Goal: Information Seeking & Learning: Learn about a topic

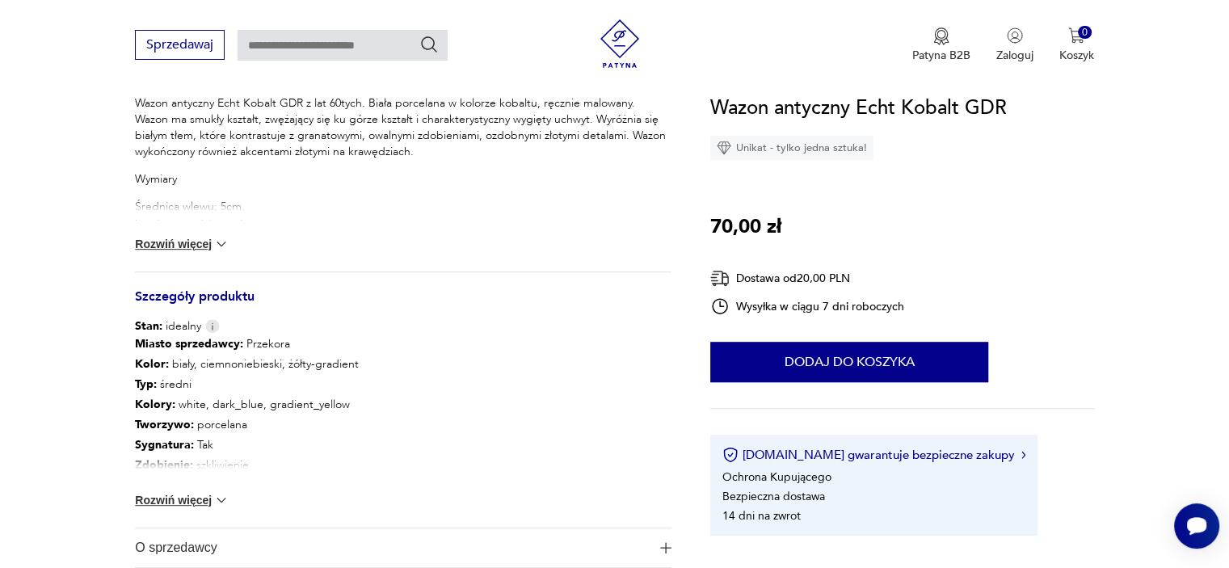
scroll to position [775, 0]
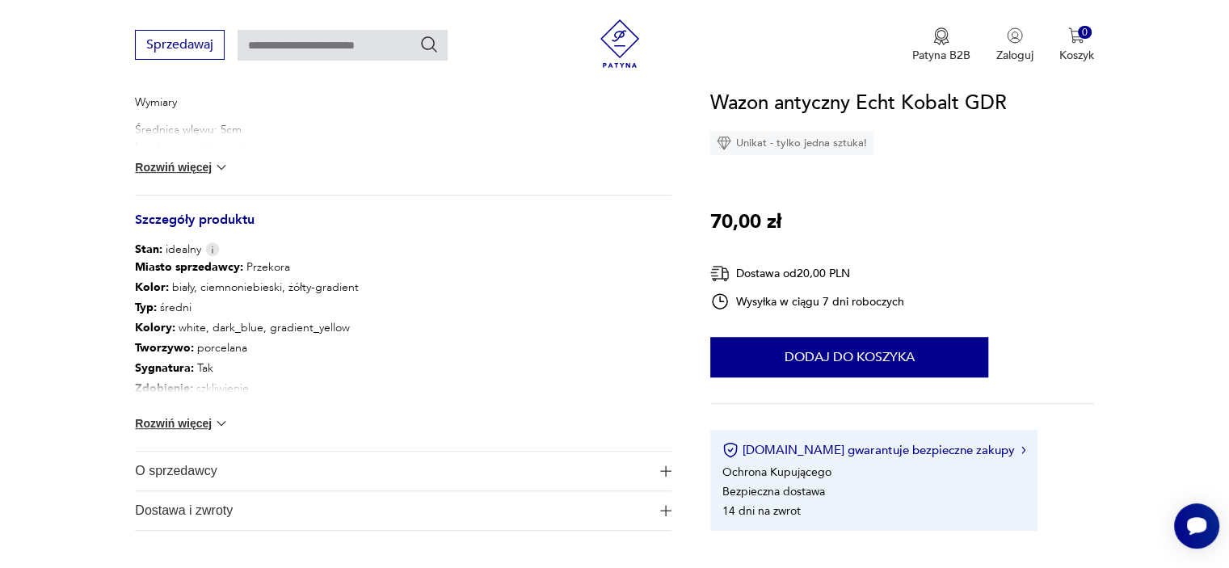
click at [166, 468] on span "O sprzedawcy" at bounding box center [392, 471] width 514 height 39
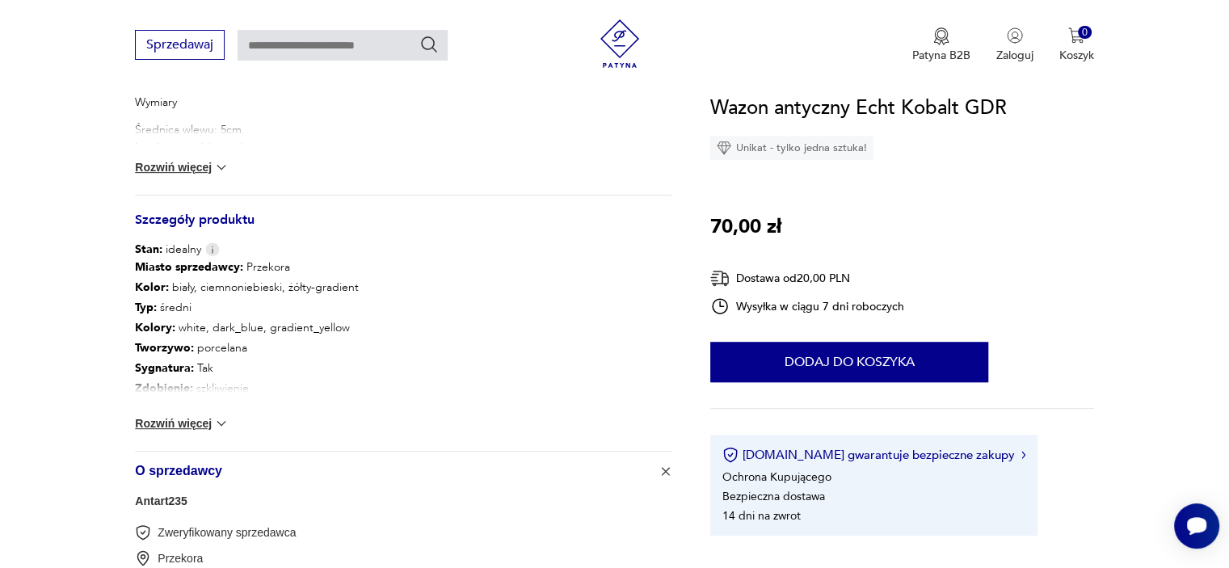
click at [185, 418] on button "Rozwiń więcej" at bounding box center [182, 423] width 94 height 16
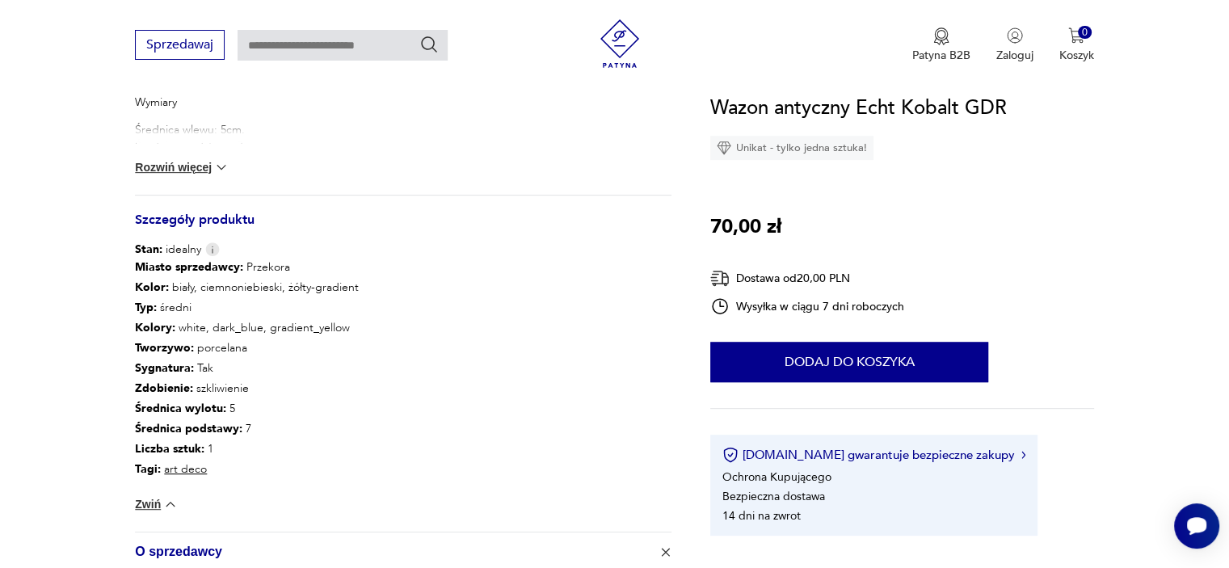
click at [177, 166] on button "Rozwiń więcej" at bounding box center [182, 167] width 94 height 16
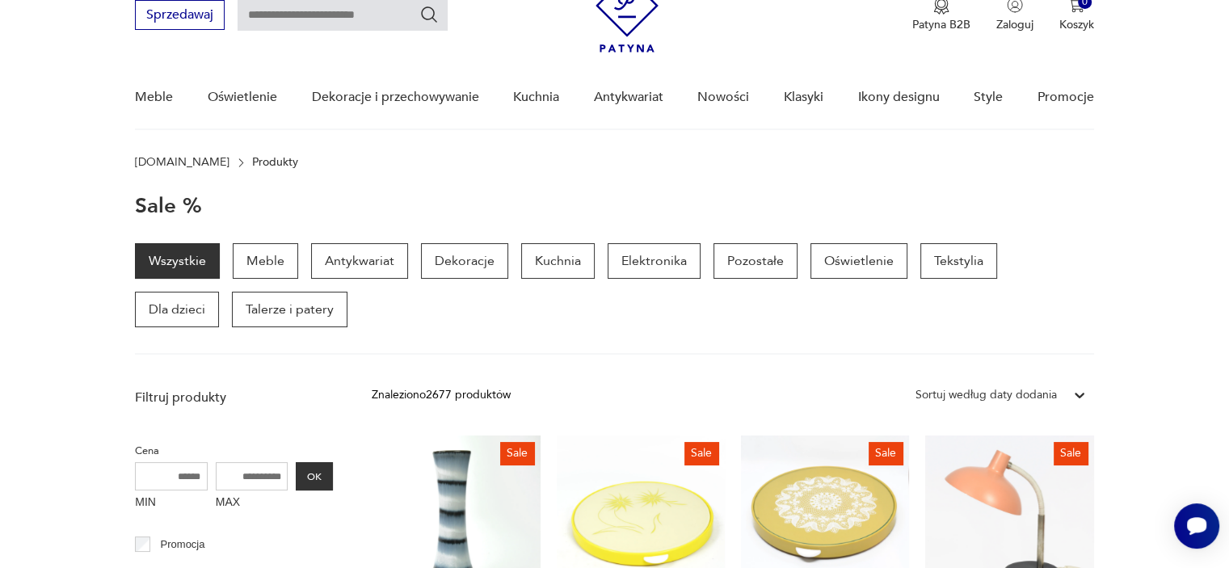
click at [338, 14] on input "text" at bounding box center [342, 15] width 210 height 31
type input "**********"
click at [422, 17] on icon "Szukaj" at bounding box center [428, 14] width 19 height 19
type input "**********"
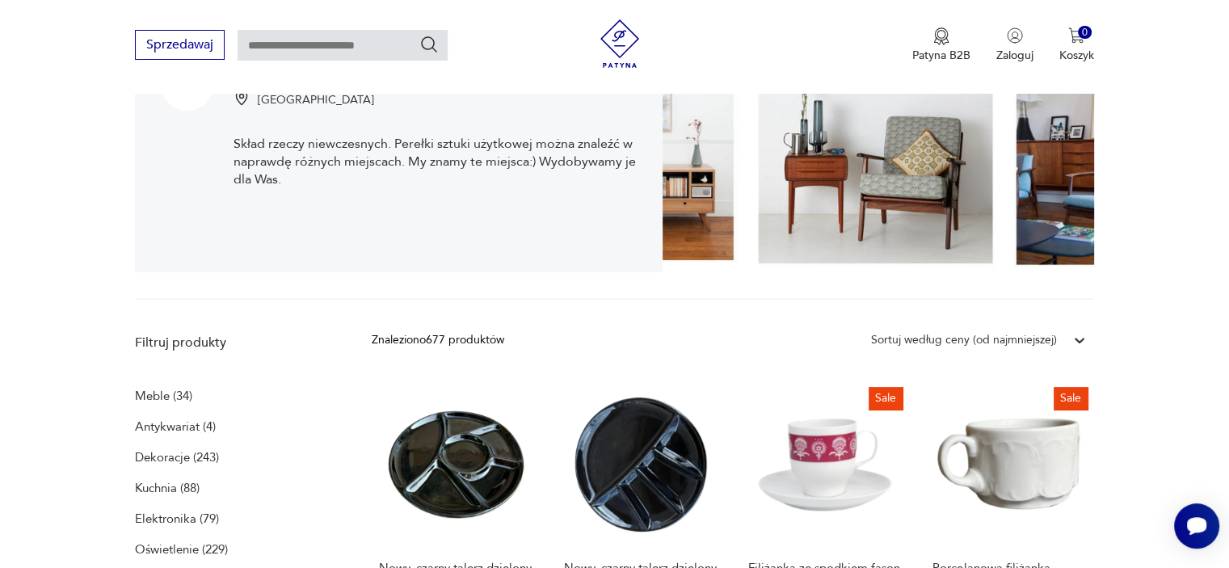
scroll to position [430, 0]
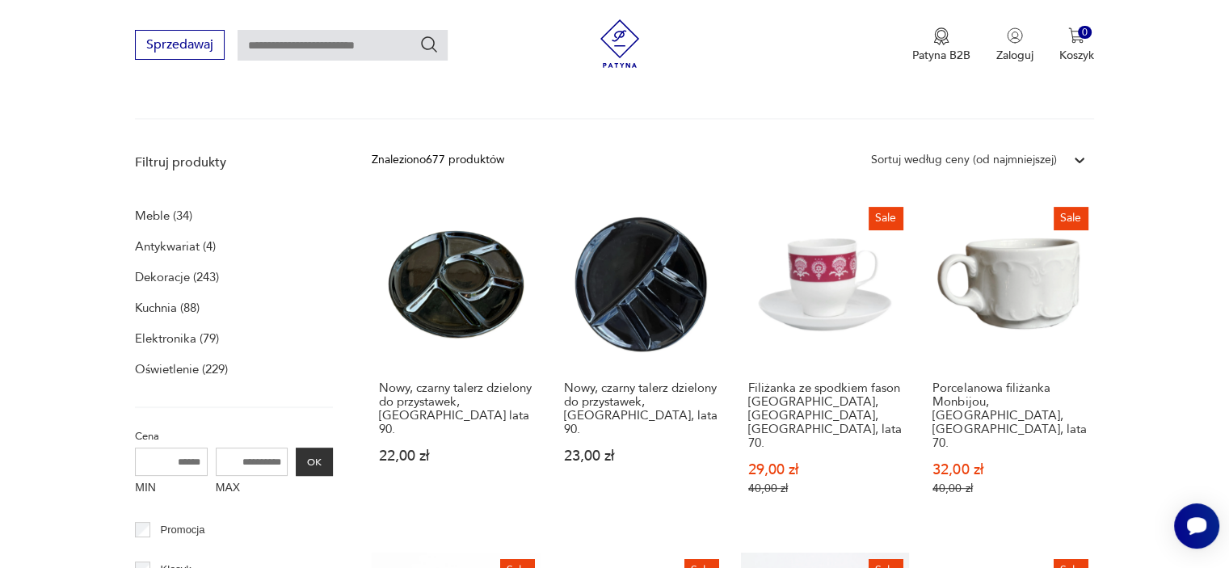
click at [151, 279] on p "Dekoracje (243)" at bounding box center [177, 277] width 84 height 23
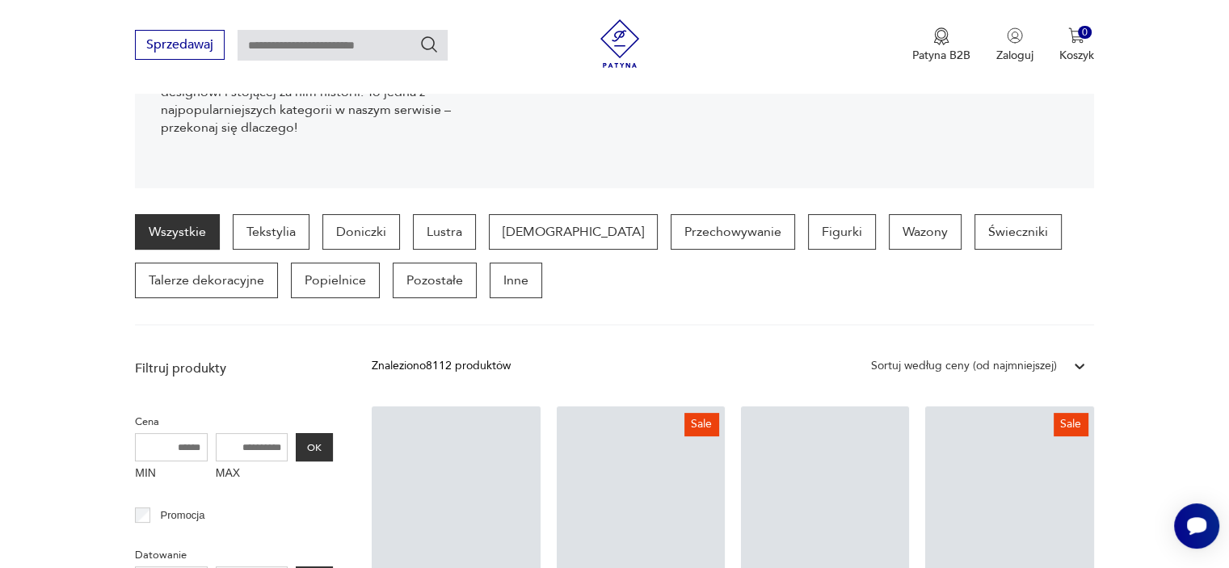
scroll to position [338, 0]
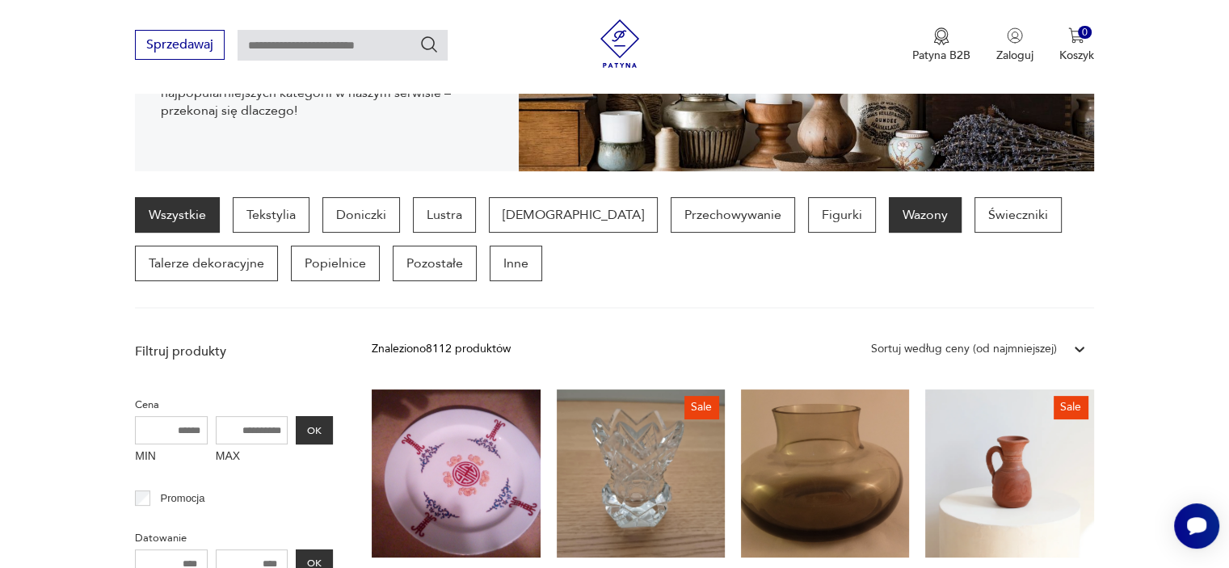
click at [888, 219] on p "Wazony" at bounding box center [924, 215] width 73 height 36
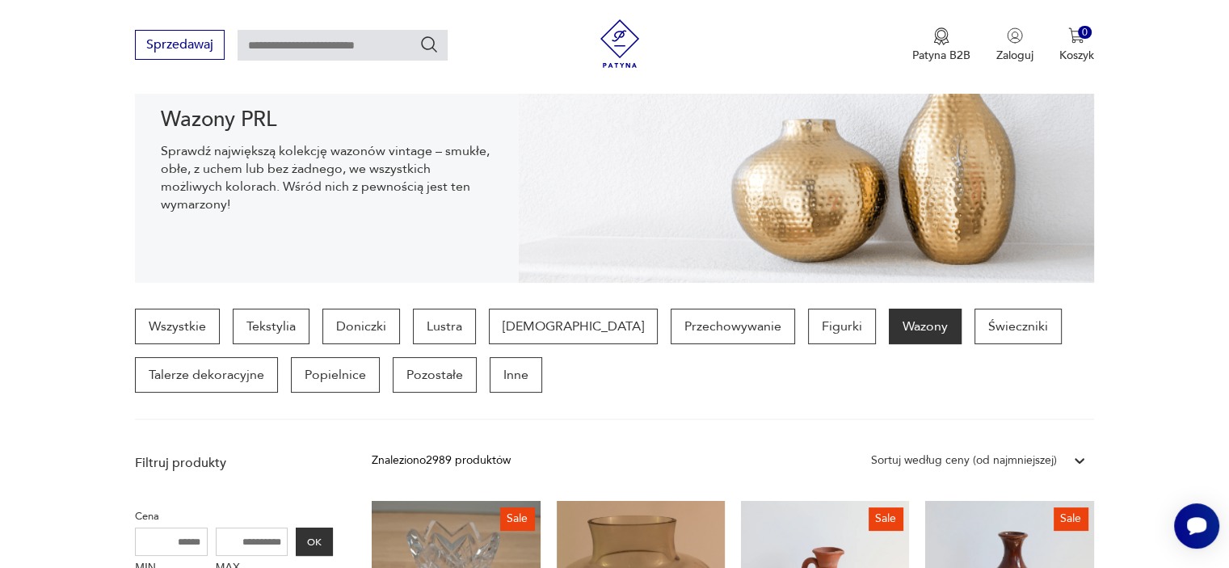
scroll to position [73, 0]
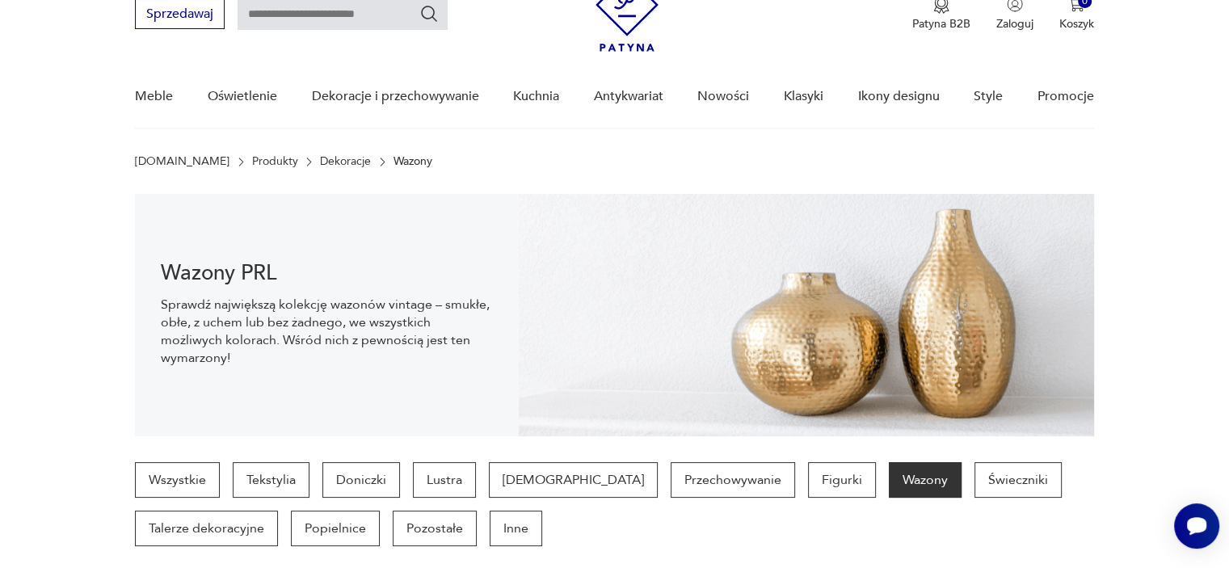
scroll to position [430, 0]
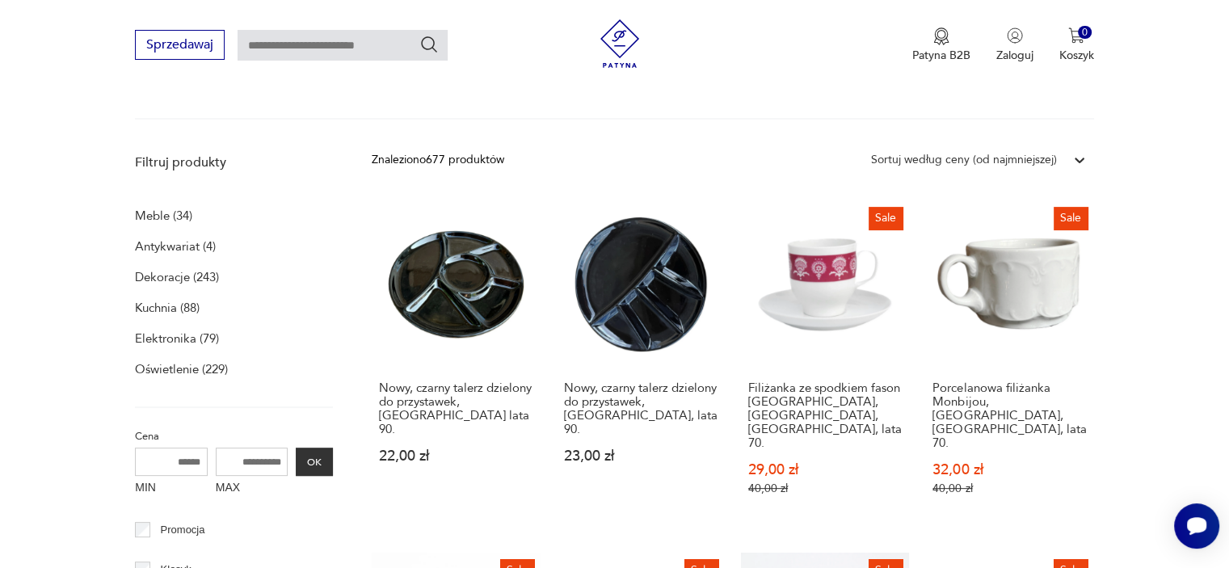
click at [355, 45] on input "text" at bounding box center [342, 45] width 210 height 31
type input "*****"
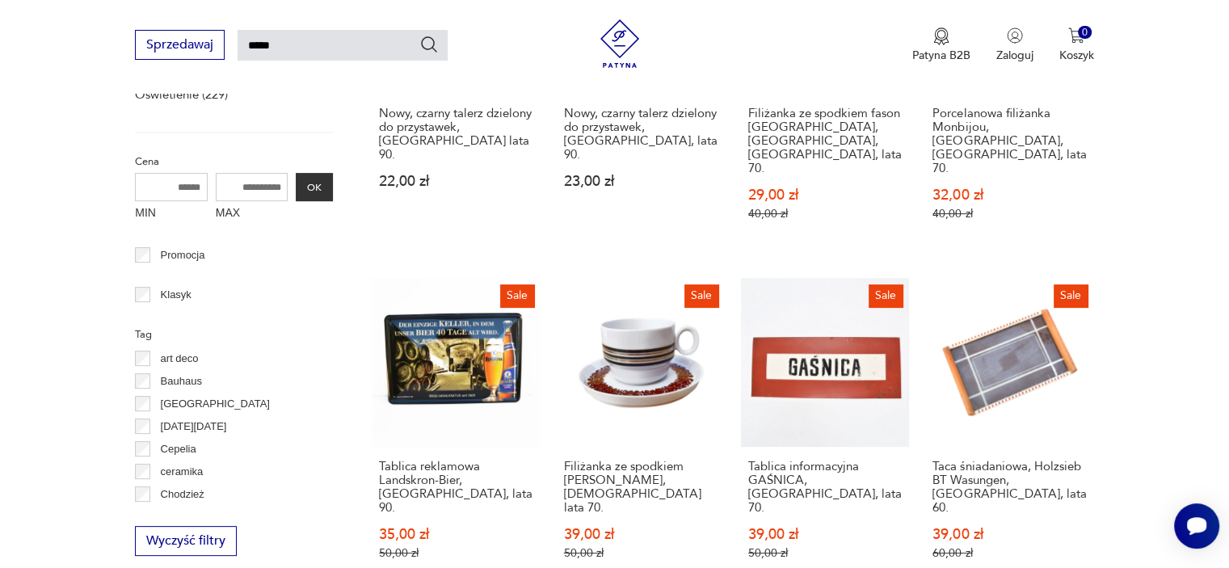
type input "*****"
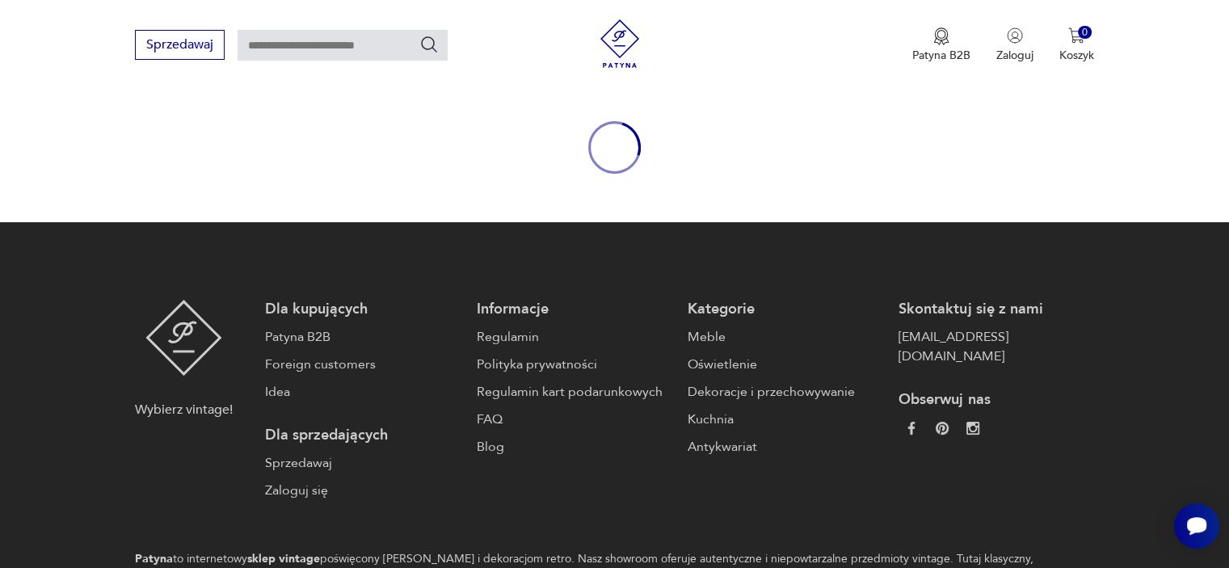
type input "*****"
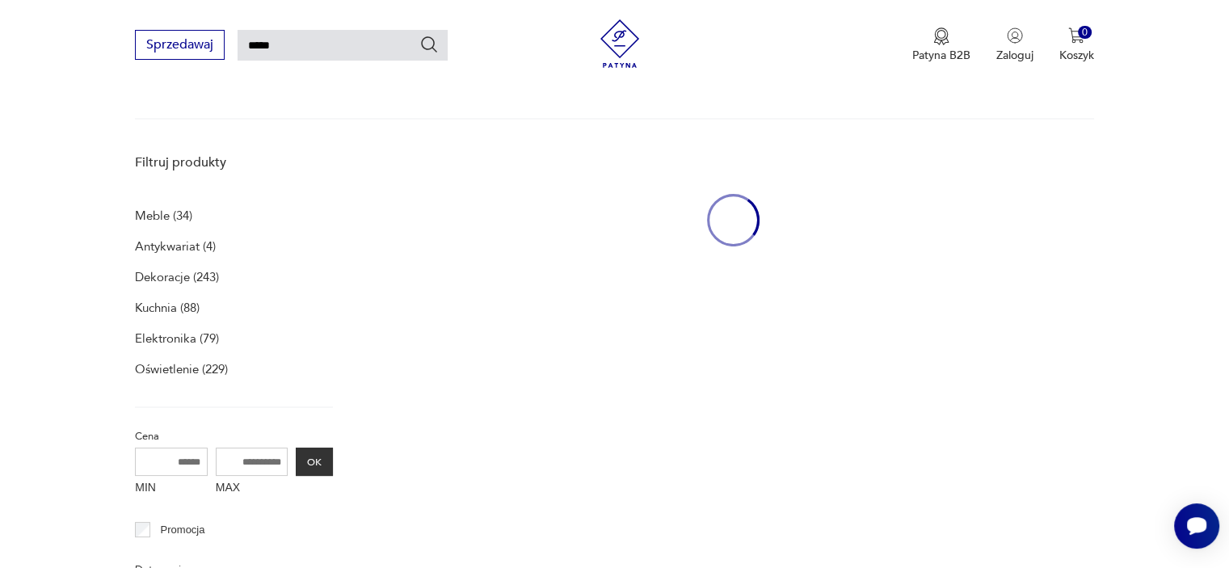
scroll to position [161, 0]
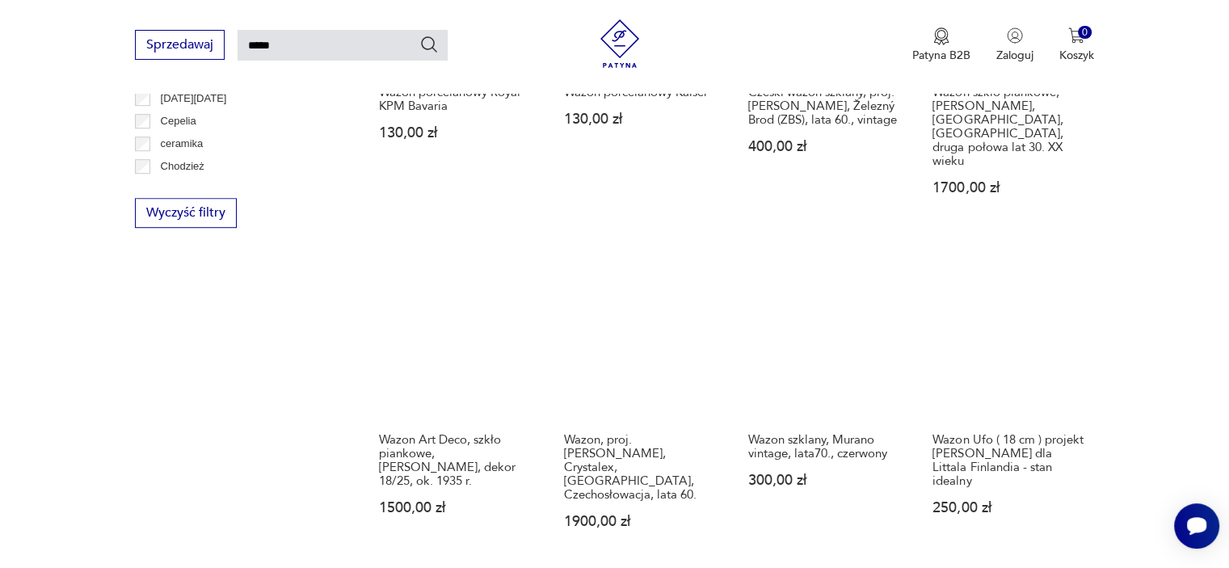
scroll to position [1227, 0]
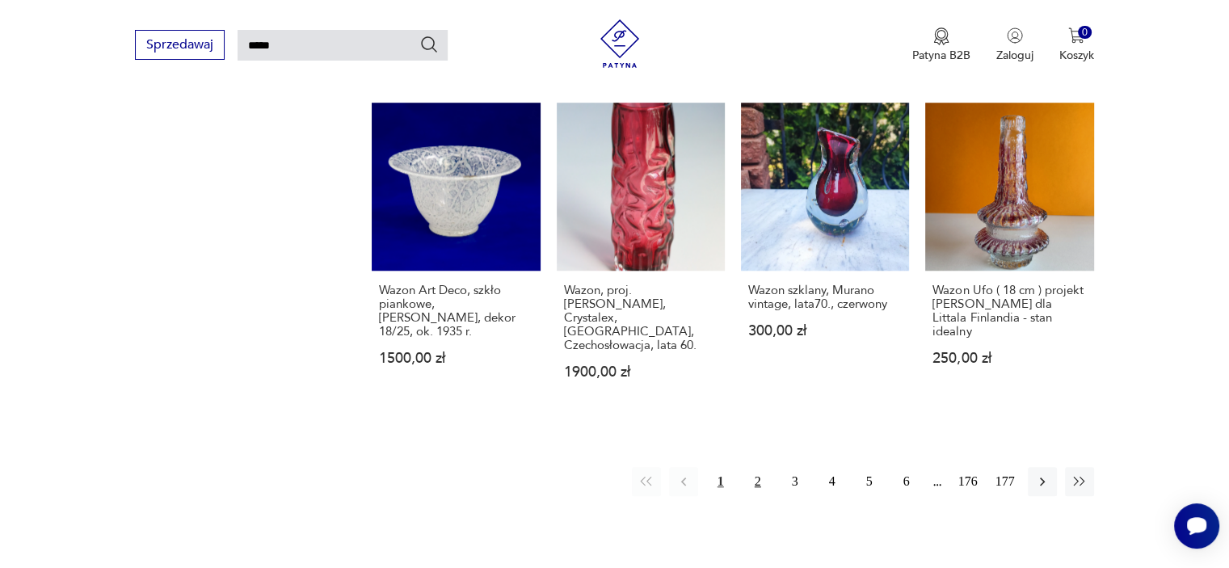
click at [755, 467] on button "2" at bounding box center [757, 481] width 29 height 29
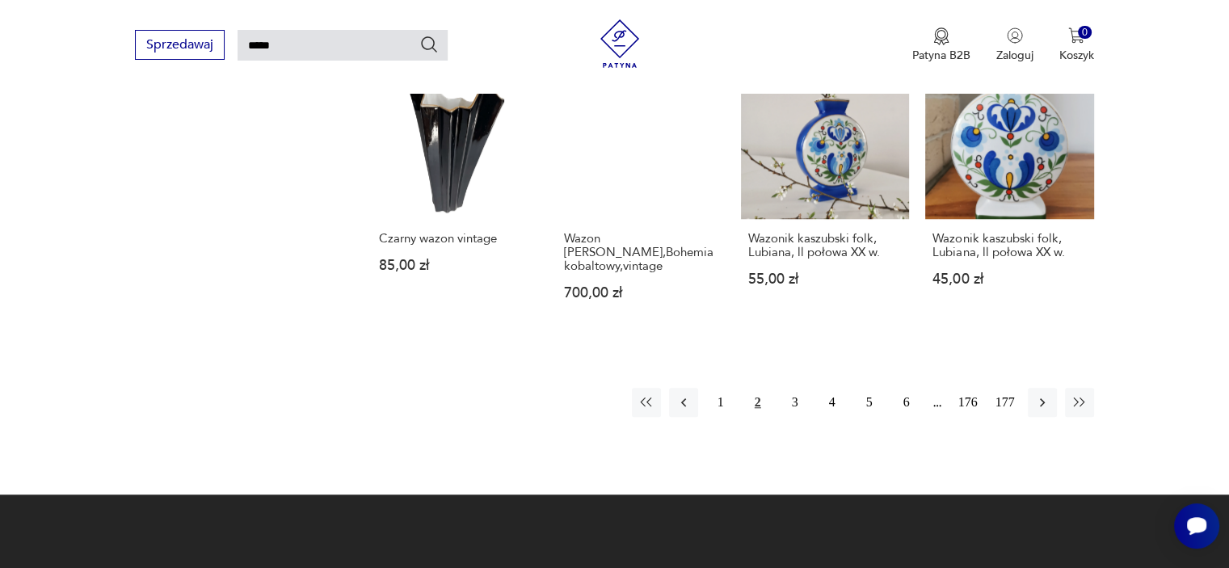
scroll to position [1317, 0]
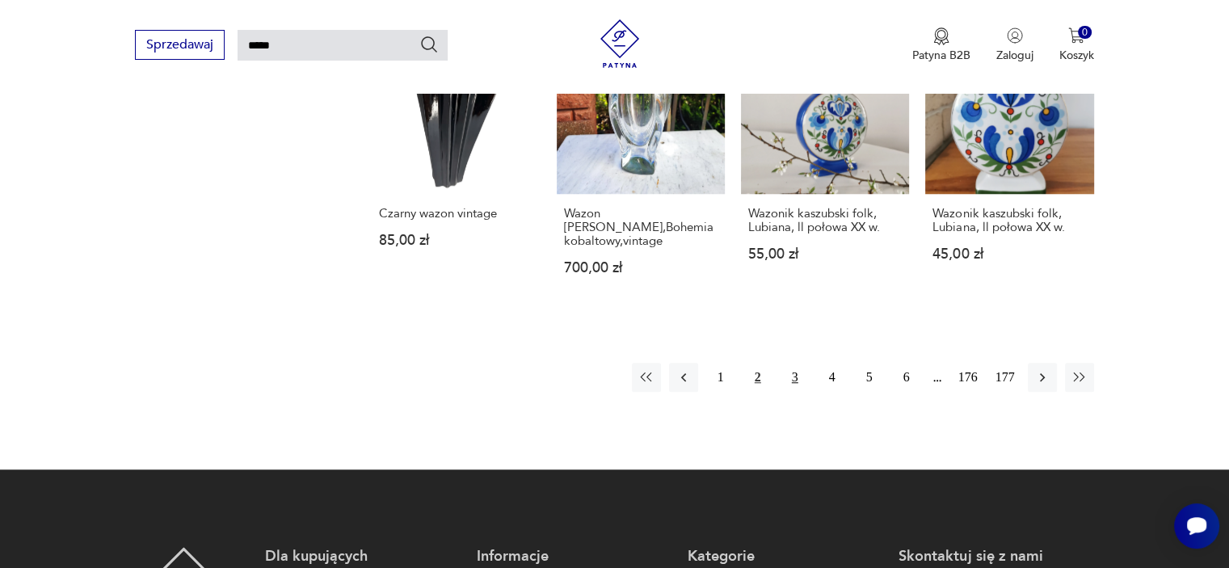
click at [792, 363] on button "3" at bounding box center [794, 377] width 29 height 29
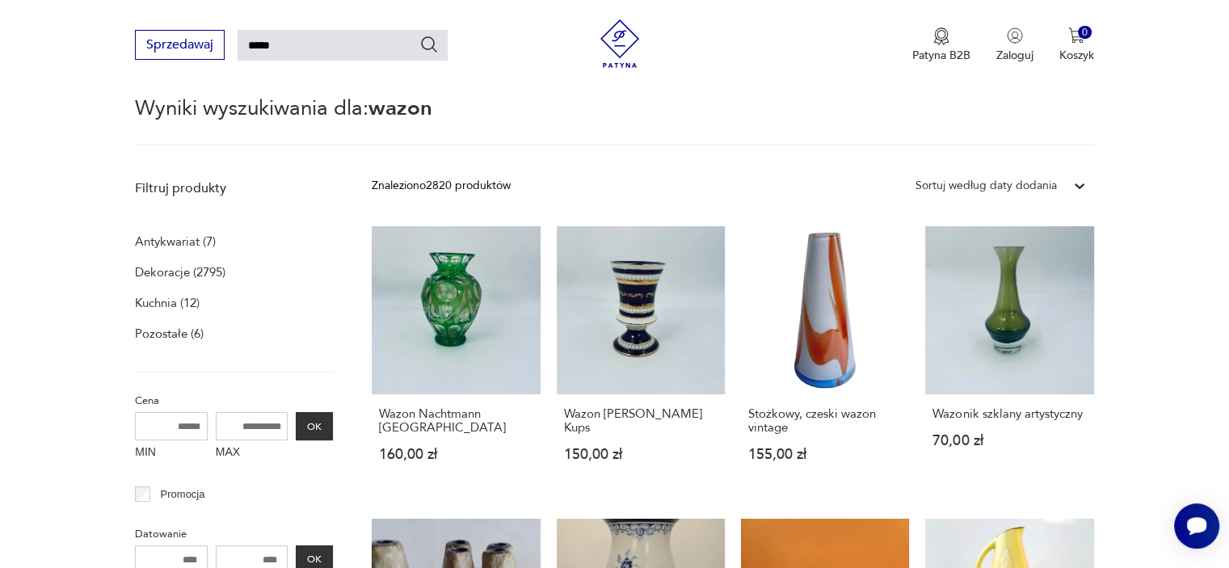
scroll to position [162, 0]
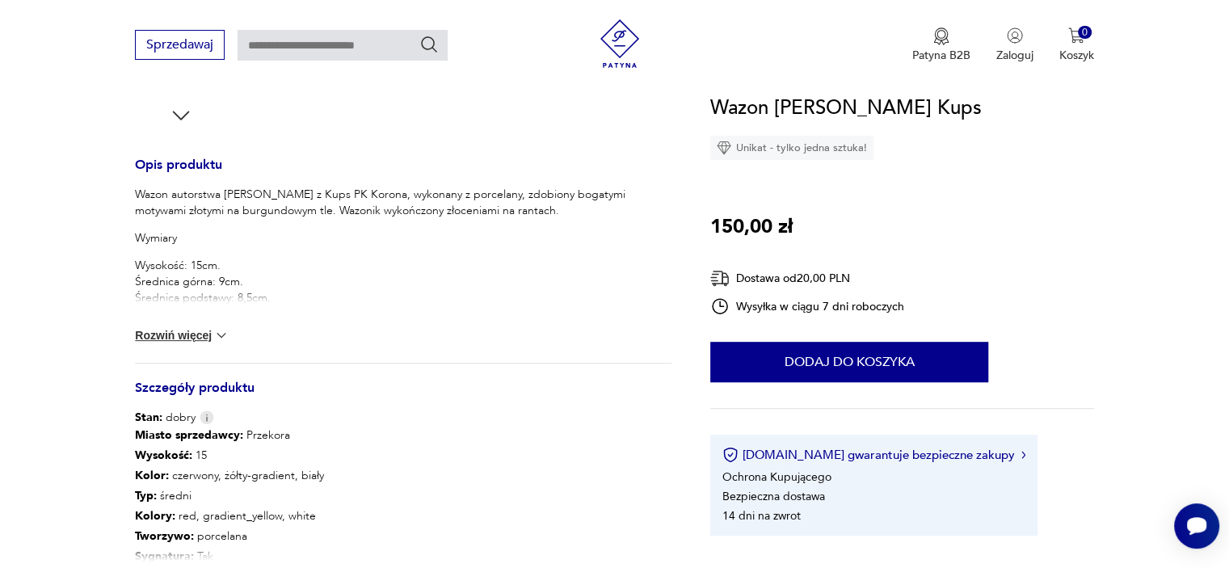
scroll to position [614, 0]
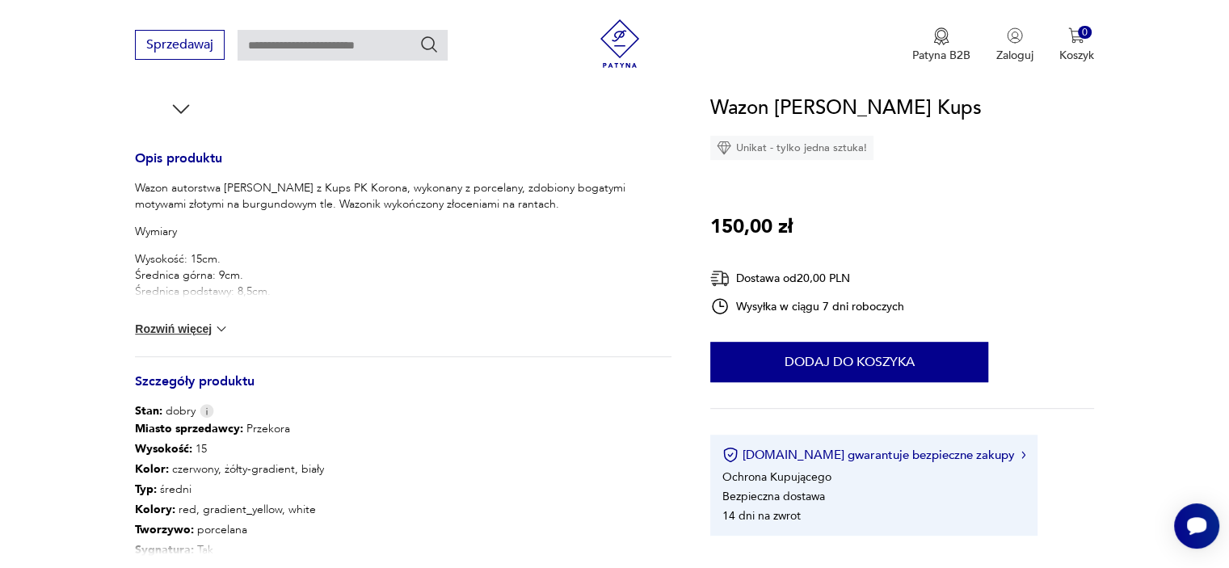
click at [171, 329] on button "Rozwiń więcej" at bounding box center [182, 329] width 94 height 16
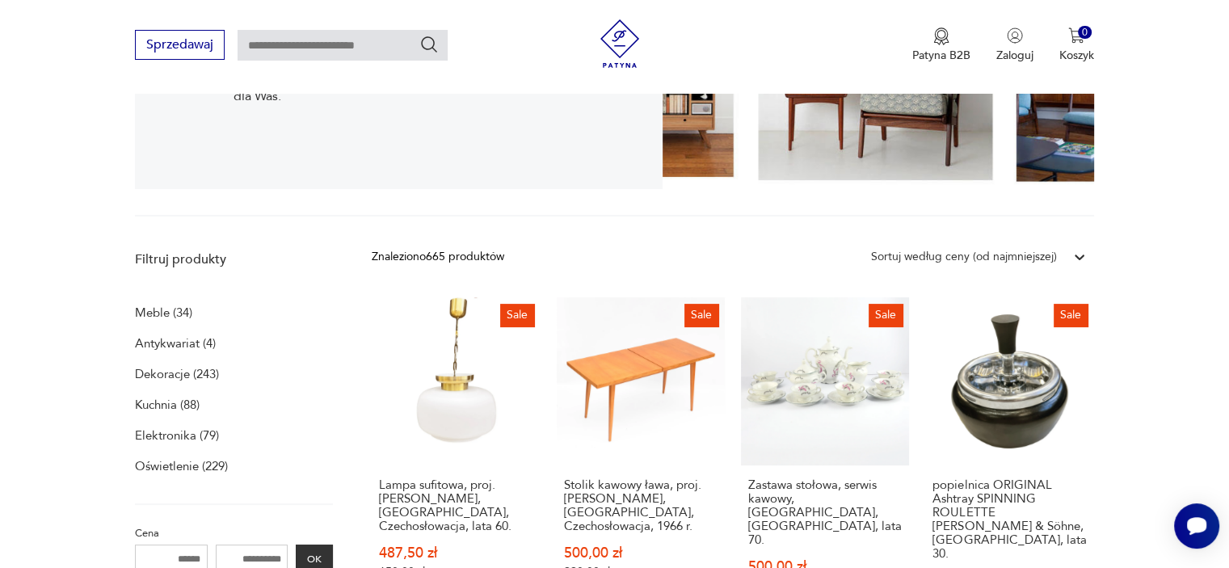
scroll to position [365, 0]
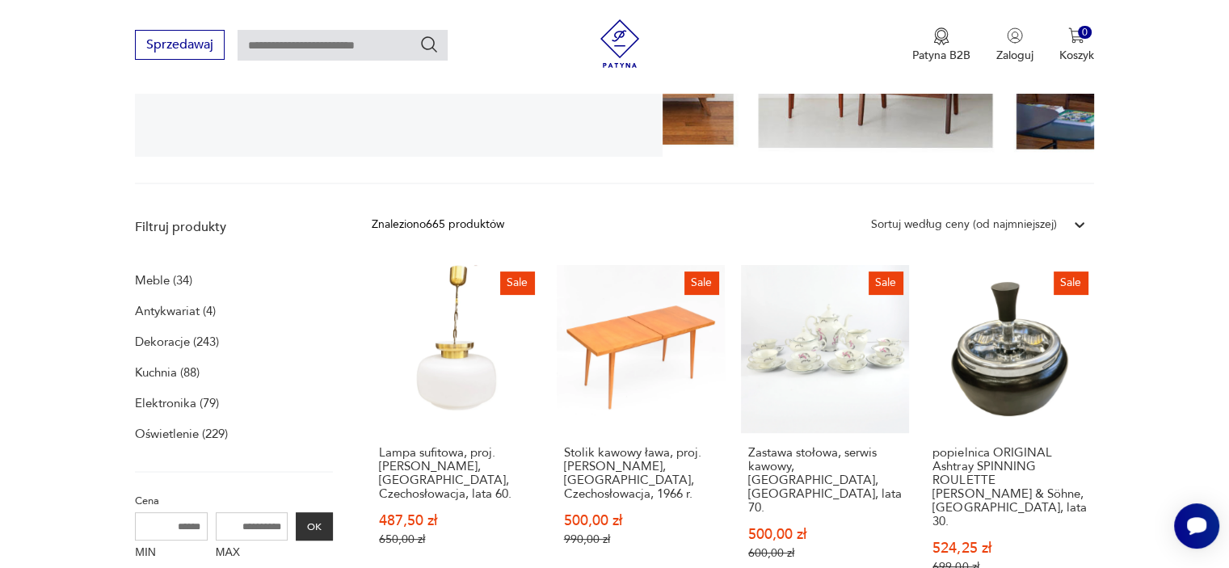
click at [168, 346] on p "Dekoracje (243)" at bounding box center [177, 341] width 84 height 23
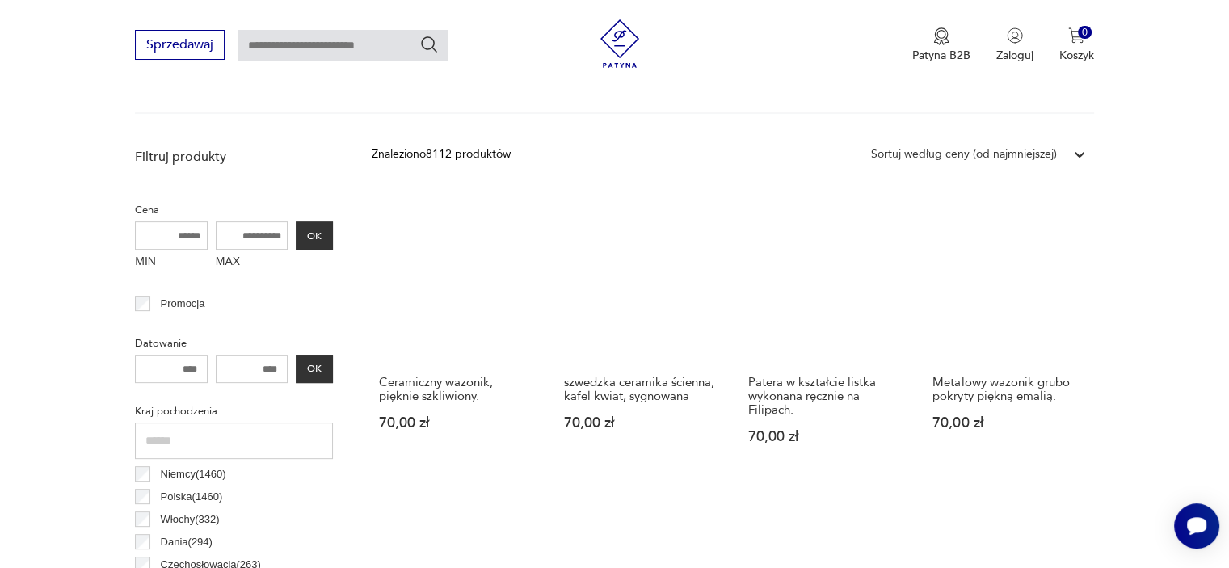
scroll to position [435, 0]
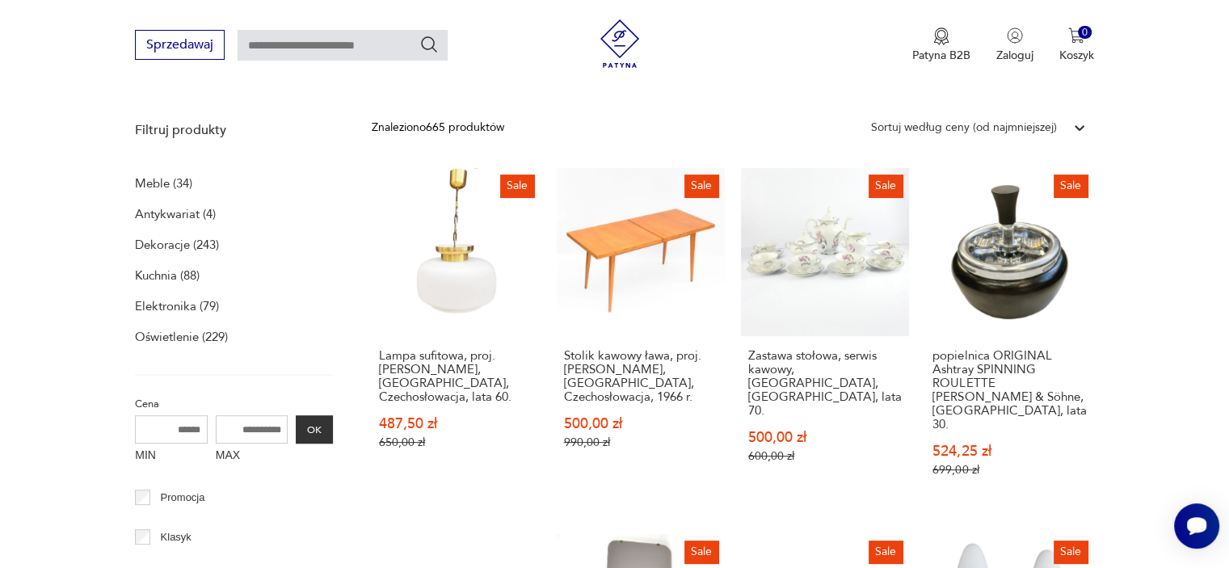
scroll to position [430, 0]
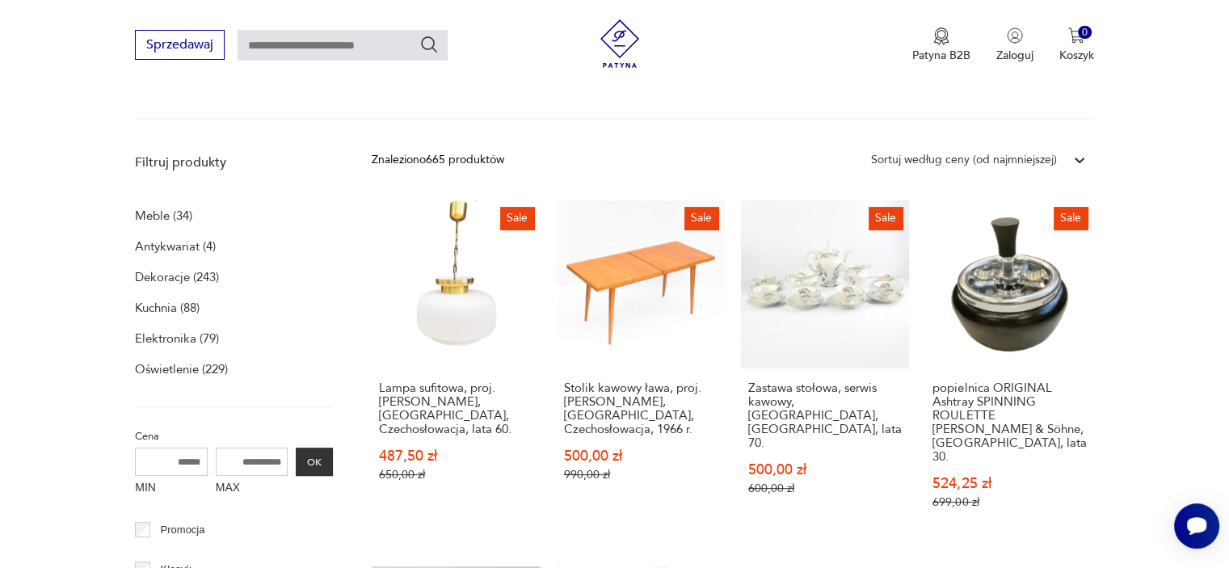
click at [181, 455] on input "MIN" at bounding box center [171, 461] width 73 height 28
type input "***"
click at [265, 455] on input "MAX" at bounding box center [252, 461] width 73 height 28
type input "***"
click at [319, 462] on button "OK" at bounding box center [314, 461] width 37 height 28
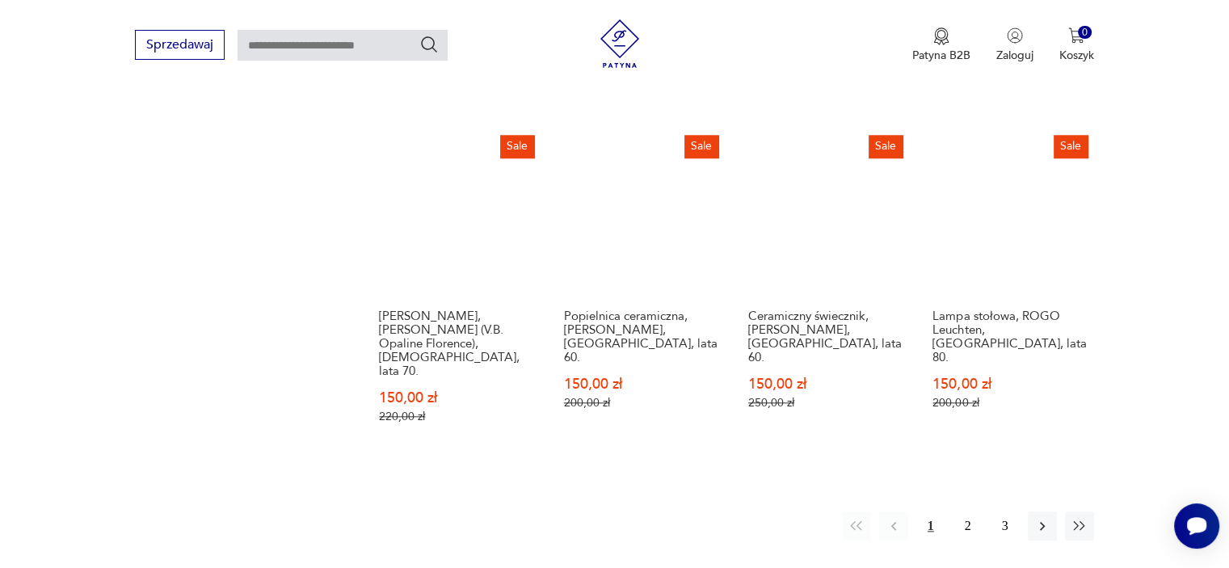
scroll to position [1560, 0]
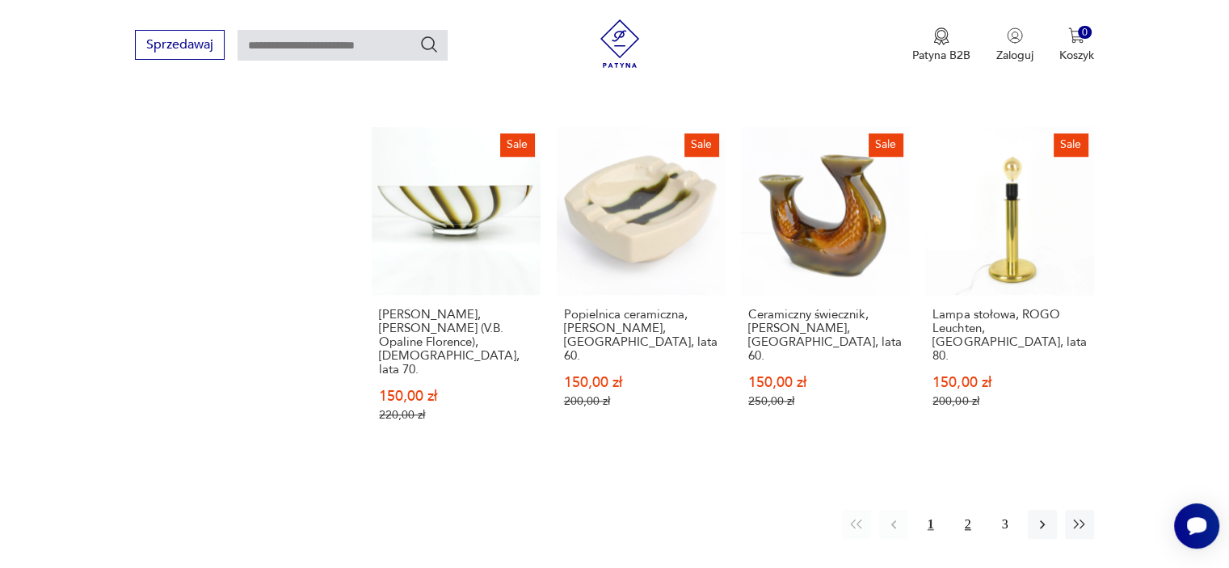
click at [966, 510] on button "2" at bounding box center [967, 524] width 29 height 29
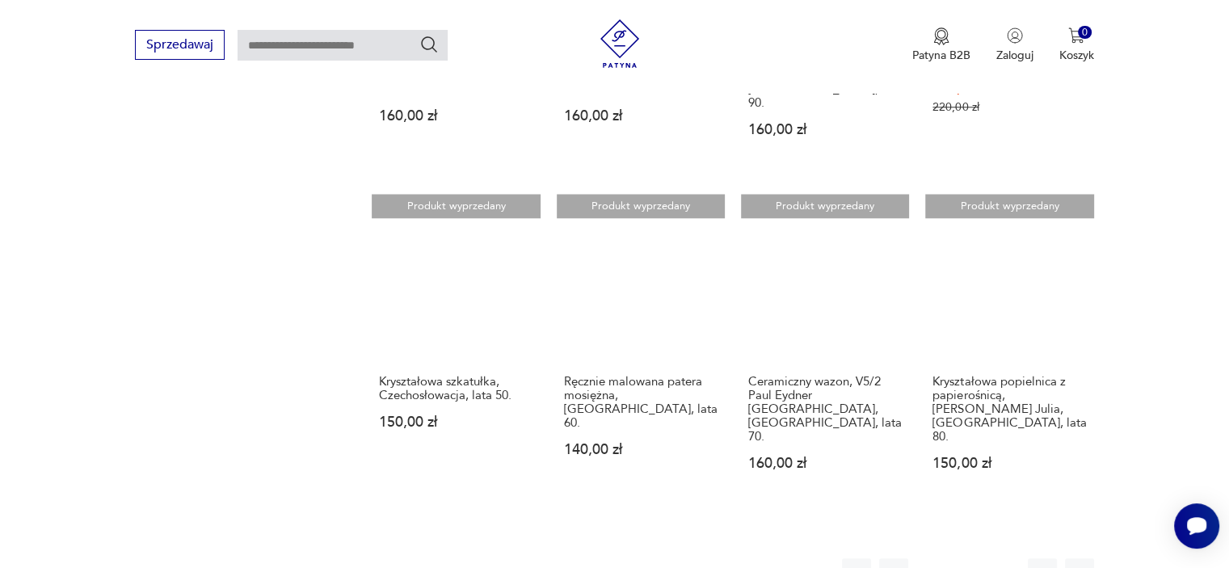
scroll to position [1464, 0]
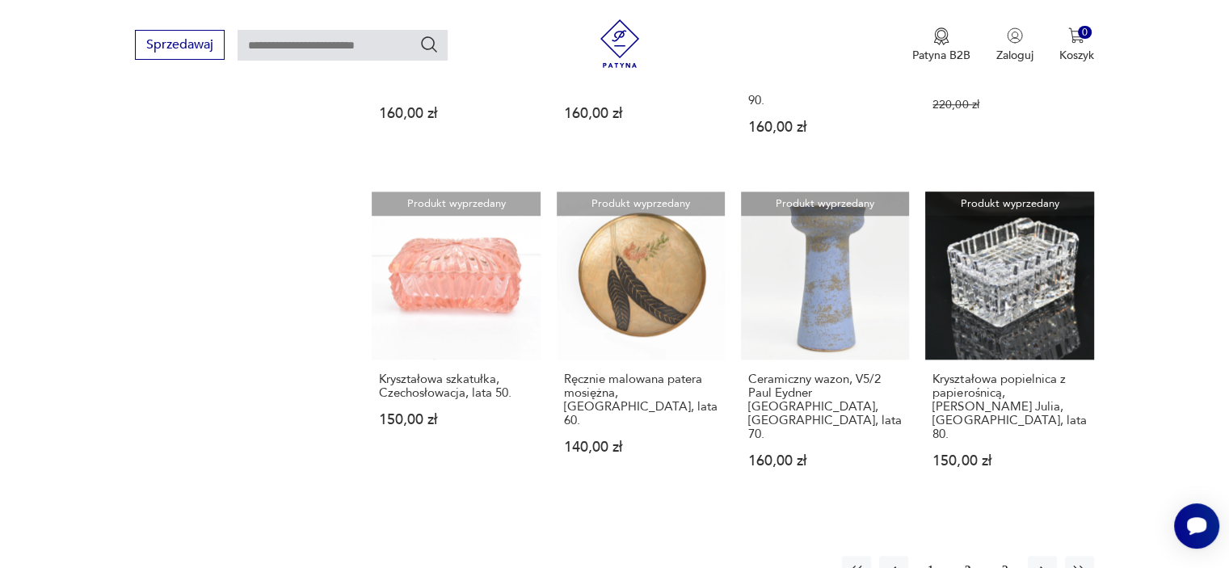
click at [1005, 556] on button "3" at bounding box center [1004, 570] width 29 height 29
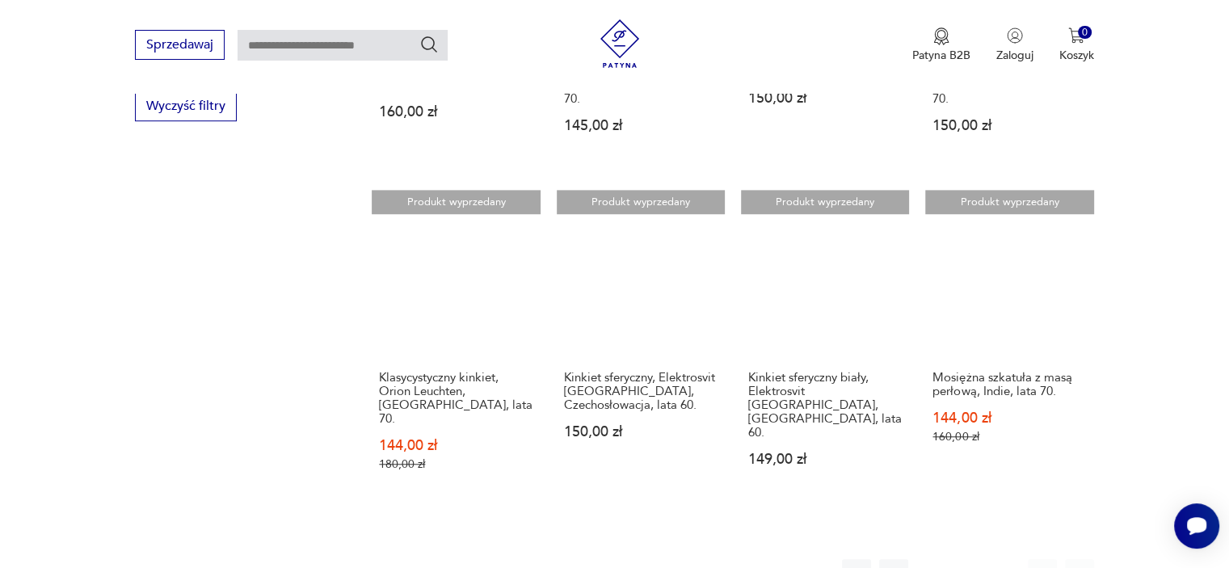
scroll to position [1140, 0]
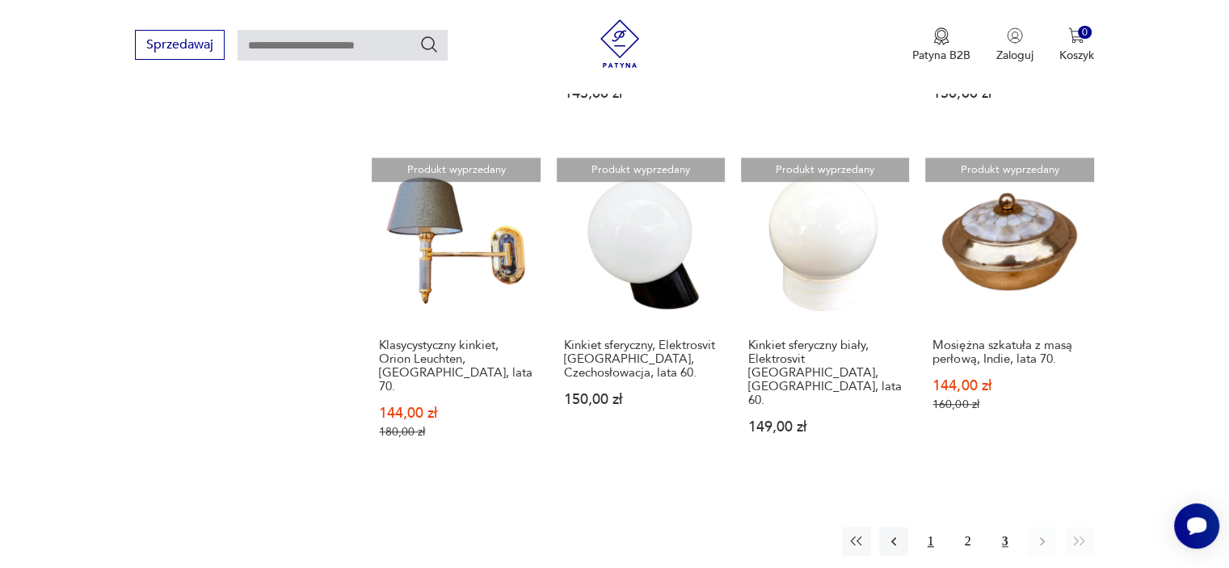
click at [930, 527] on button "1" at bounding box center [930, 541] width 29 height 29
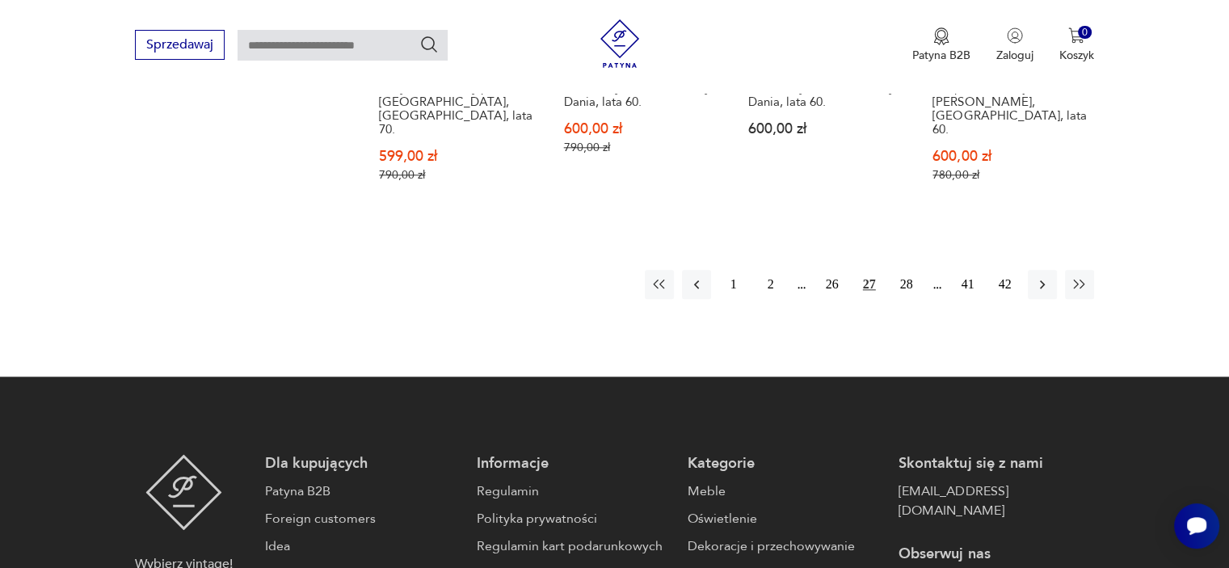
scroll to position [1819, 0]
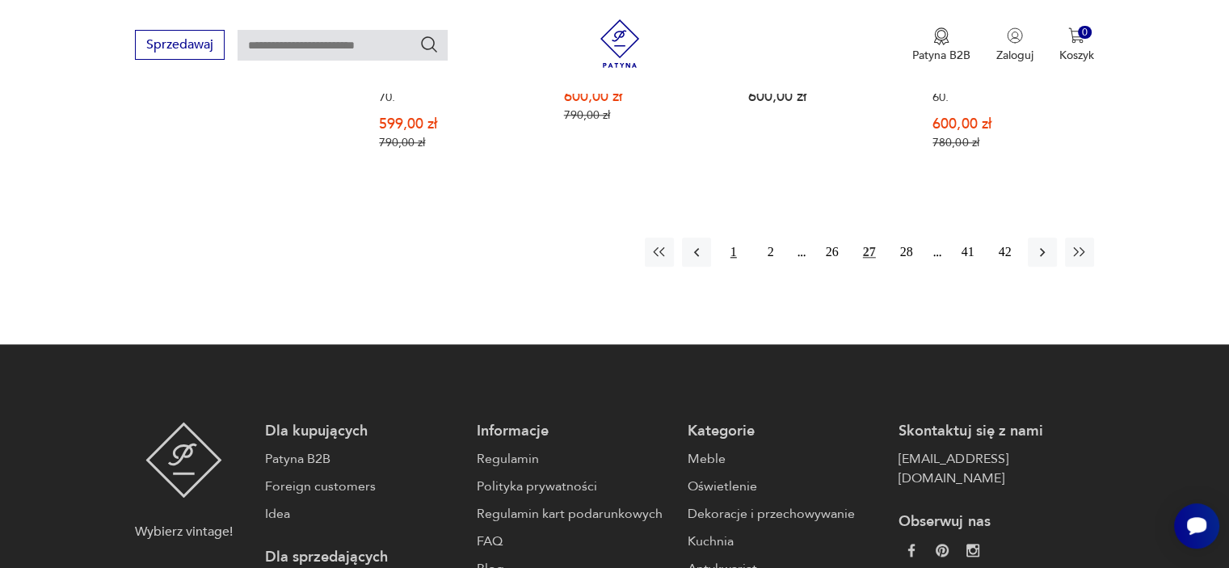
click at [729, 237] on button "1" at bounding box center [733, 251] width 29 height 29
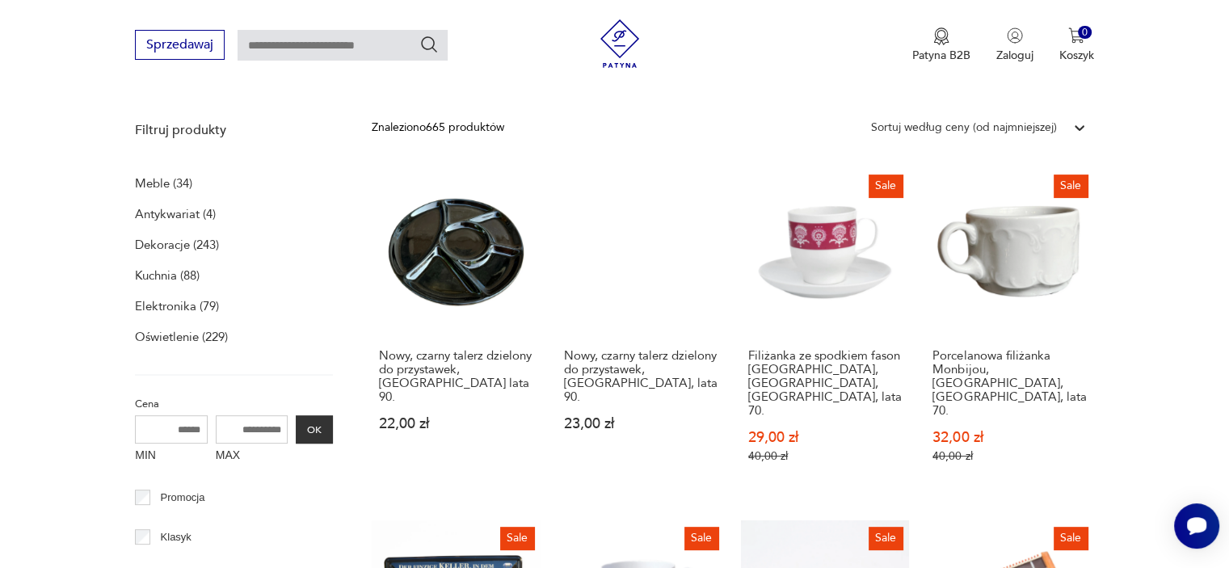
scroll to position [462, 0]
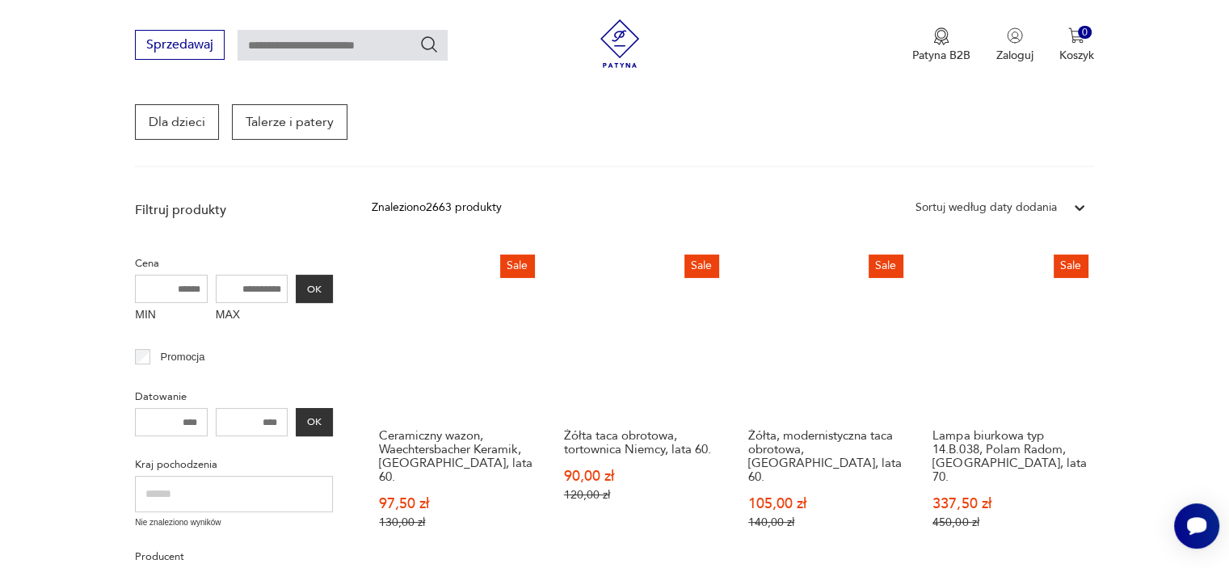
scroll to position [284, 0]
